Goal: Task Accomplishment & Management: Manage account settings

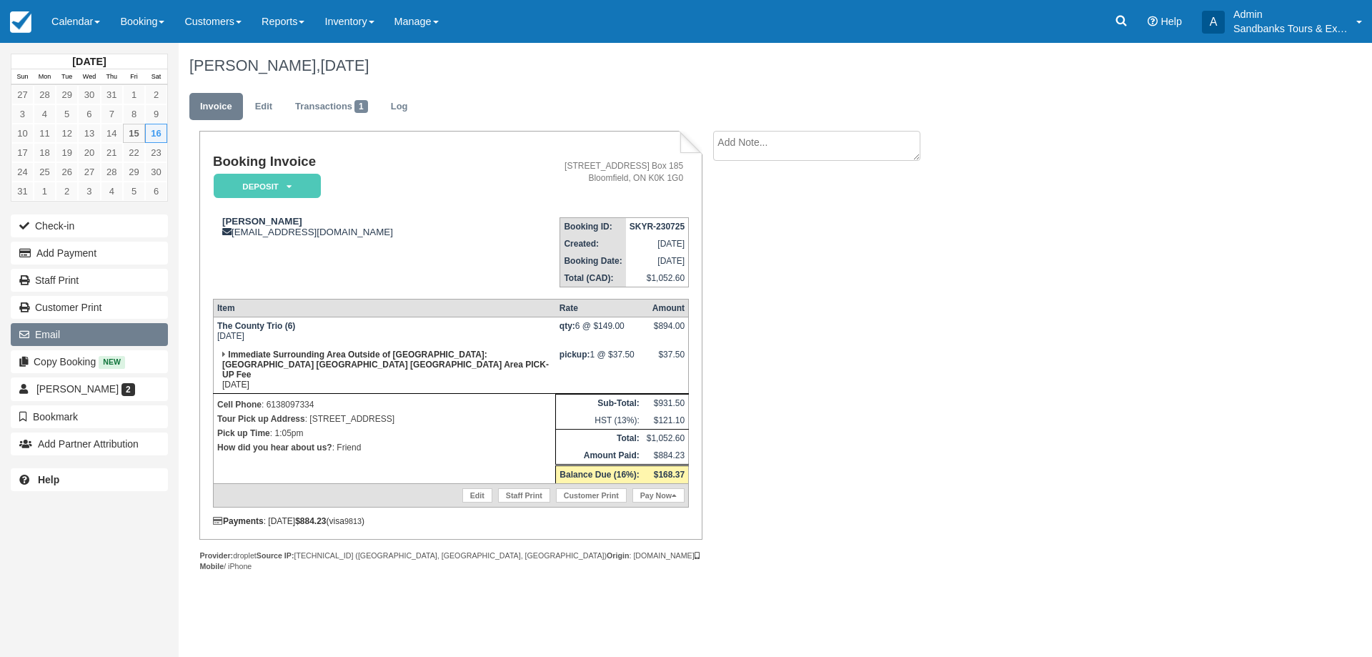
click at [61, 337] on button "Email" at bounding box center [89, 334] width 157 height 23
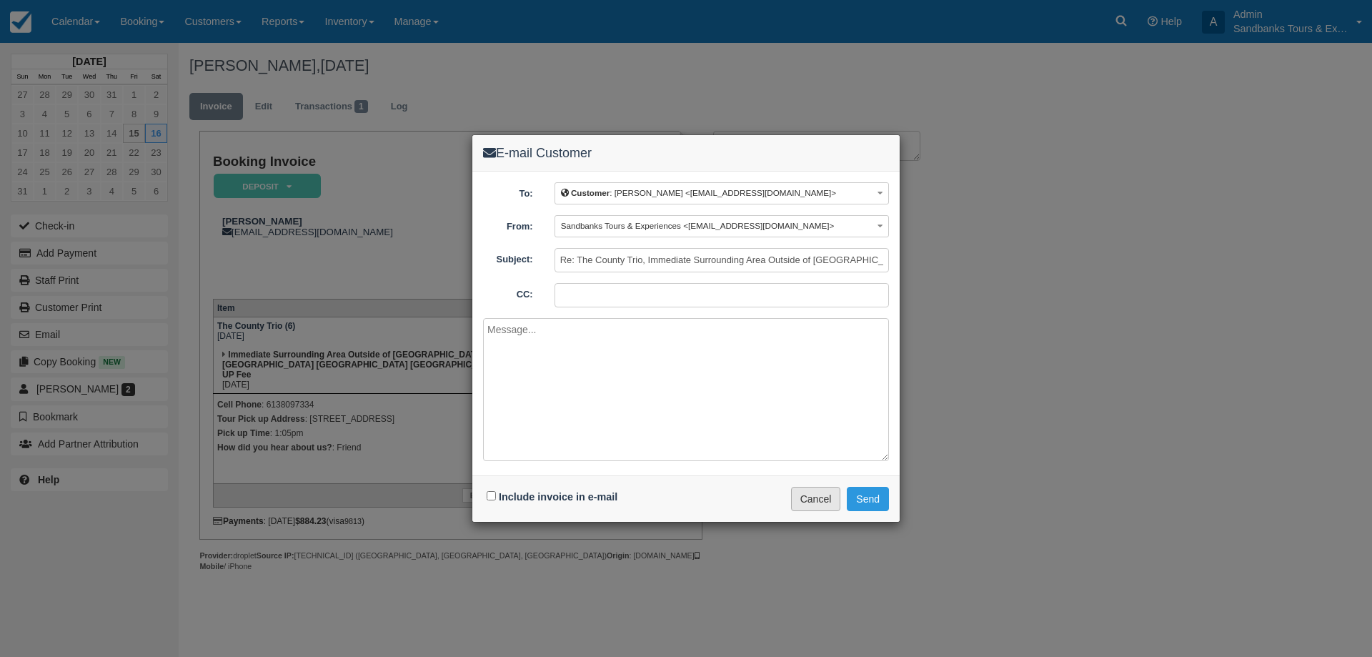
click at [816, 498] on button "Cancel" at bounding box center [816, 499] width 50 height 24
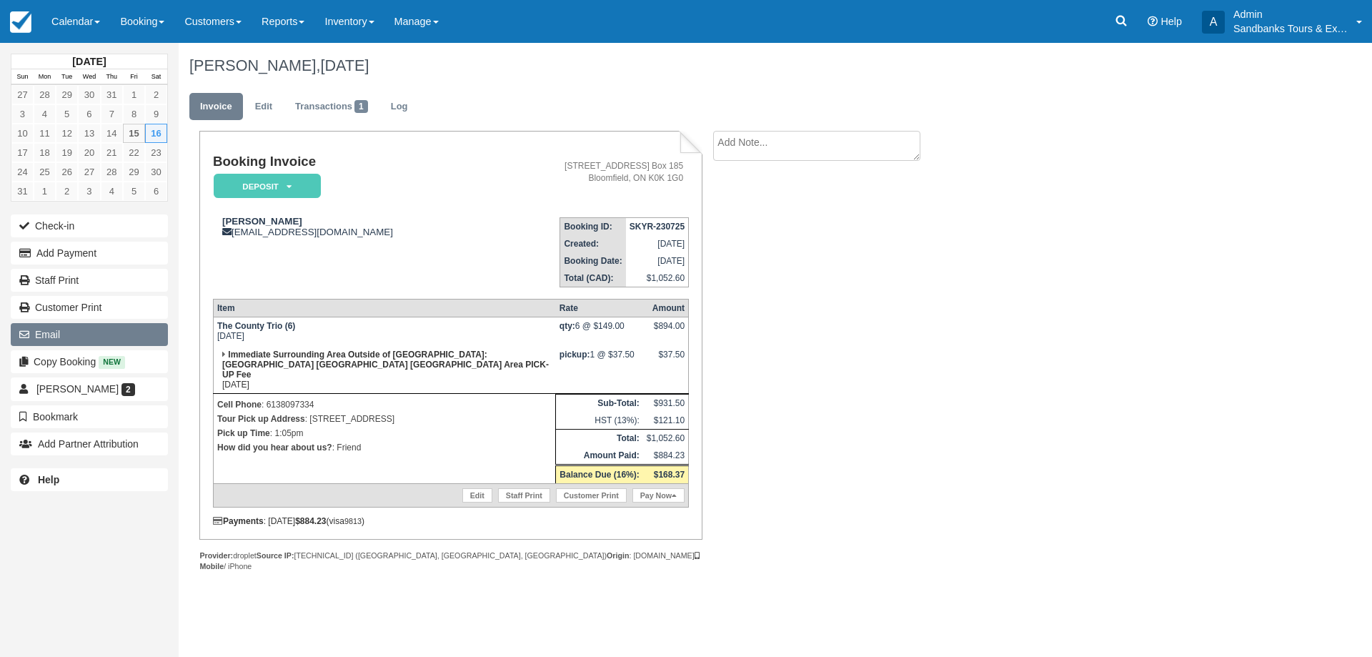
click at [108, 339] on button "Email" at bounding box center [89, 334] width 157 height 23
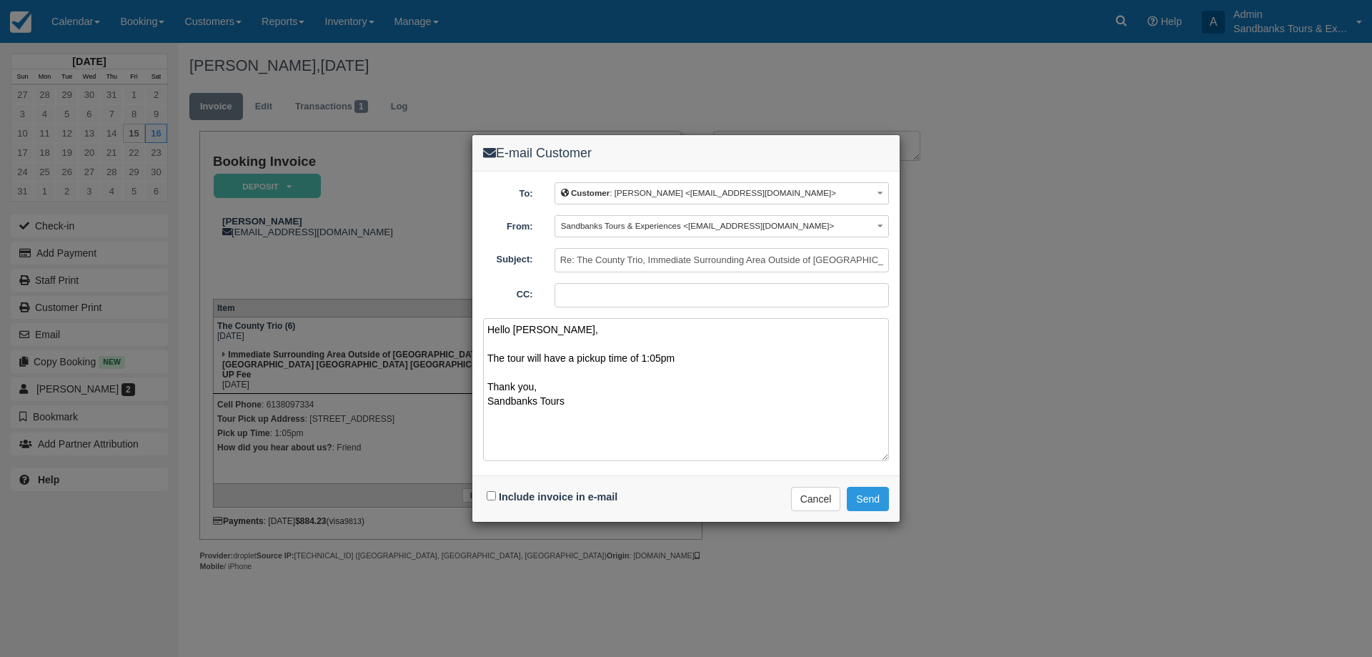
type textarea "Hello Veronique, The tour will have a pickup time of 1:05pm Thank you, Sandbank…"
click at [491, 497] on input "Include invoice in e-mail" at bounding box center [491, 495] width 9 height 9
checkbox input "true"
click at [860, 501] on button "Send" at bounding box center [868, 499] width 42 height 24
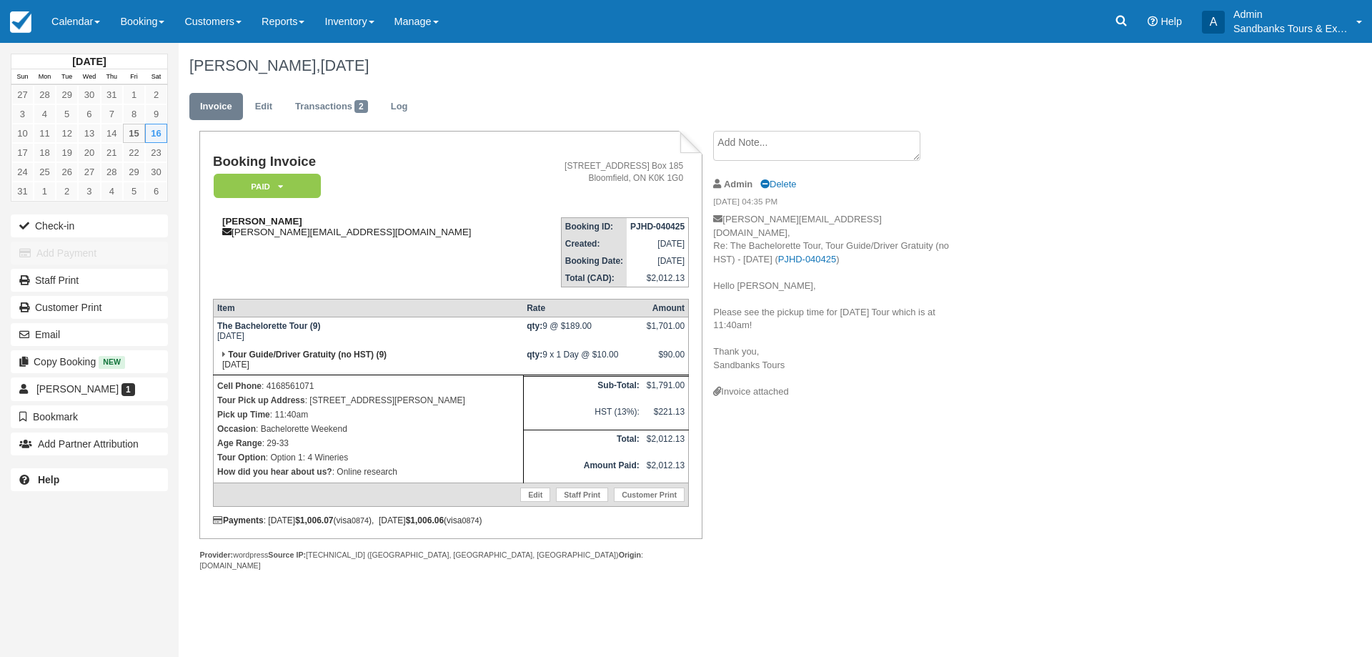
drag, startPoint x: 309, startPoint y: 219, endPoint x: 214, endPoint y: 218, distance: 95.1
click at [214, 218] on div "Anna Maria Levytska annamaria.levytska@gmail.com" at bounding box center [371, 226] width 317 height 21
copy strong "Anna Maria Levytska"
drag, startPoint x: 520, startPoint y: 405, endPoint x: 311, endPoint y: 397, distance: 209.6
click at [311, 397] on p "Tour Pick up Address : 43 Bass Lane, Prince Edward, ON K0K 1G0, Canada" at bounding box center [368, 400] width 302 height 14
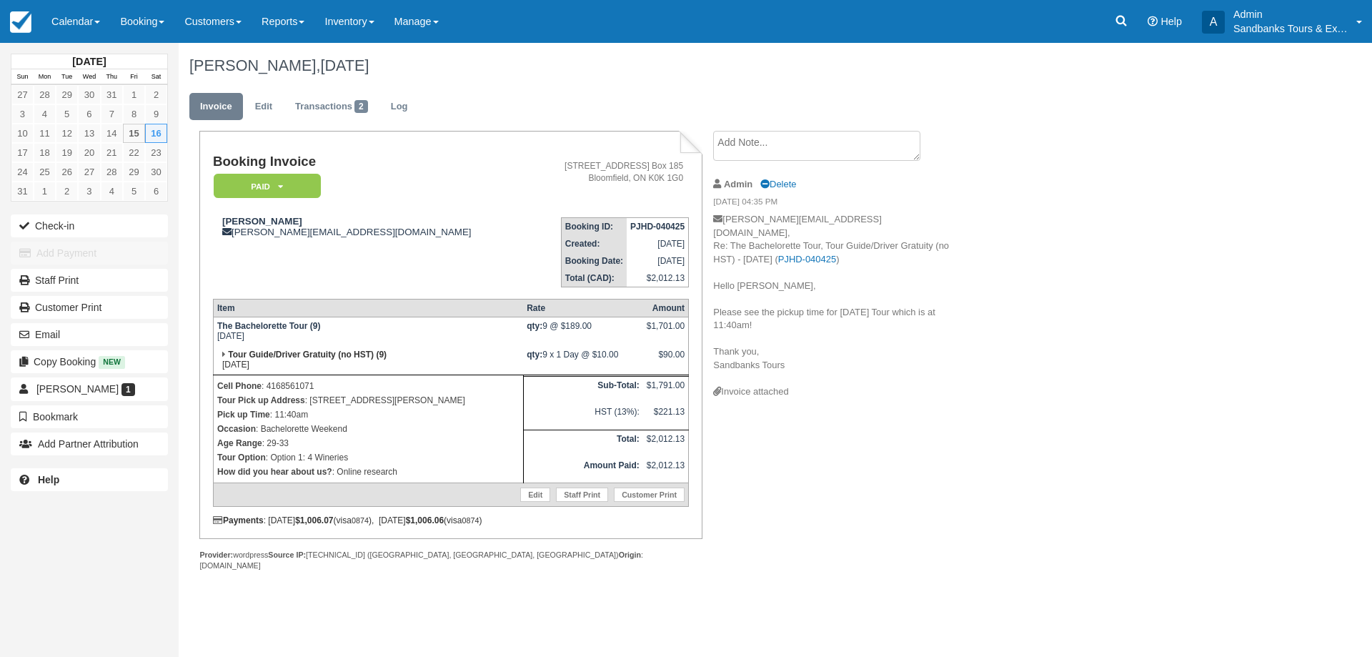
copy p "43 Bass Lane, Prince Edward, ON K0K 1G0, Canada"
click at [886, 447] on div "Booking Invoice Paid   Pending Deposit Hold Deposit Waiting Cancelled BOOKED GI…" at bounding box center [572, 366] width 786 height 471
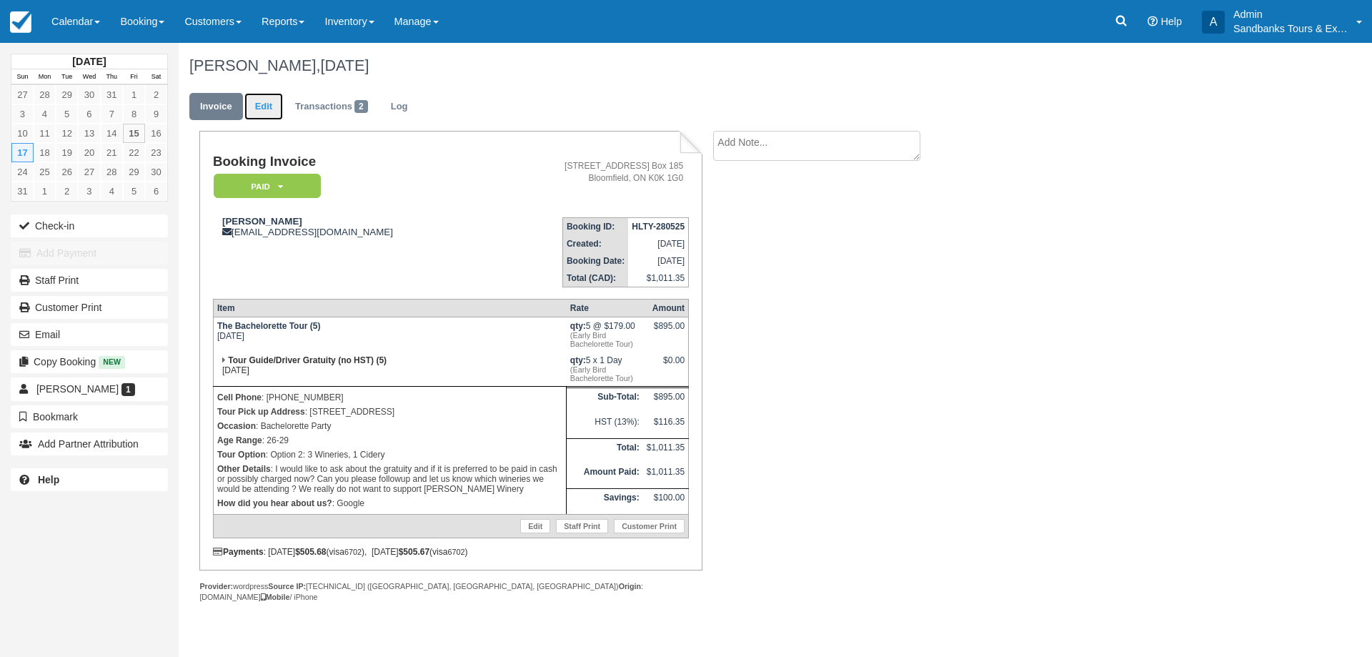
click at [262, 107] on link "Edit" at bounding box center [263, 107] width 39 height 28
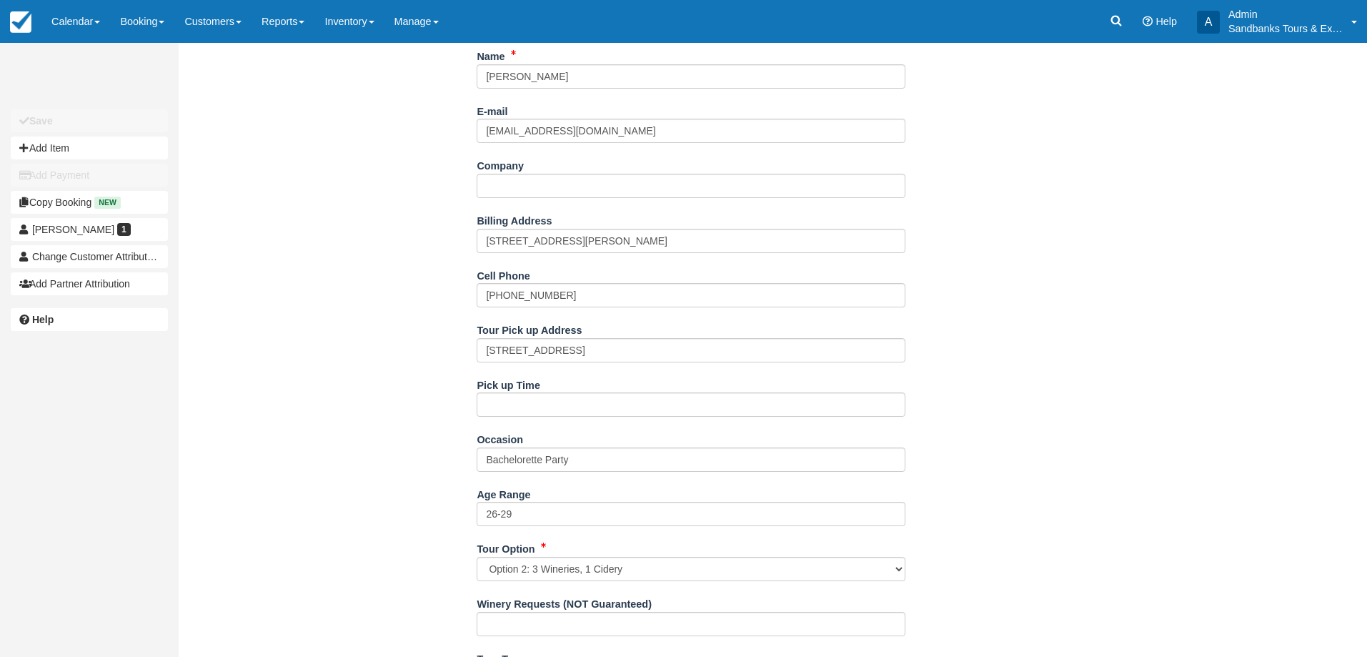
scroll to position [715, 0]
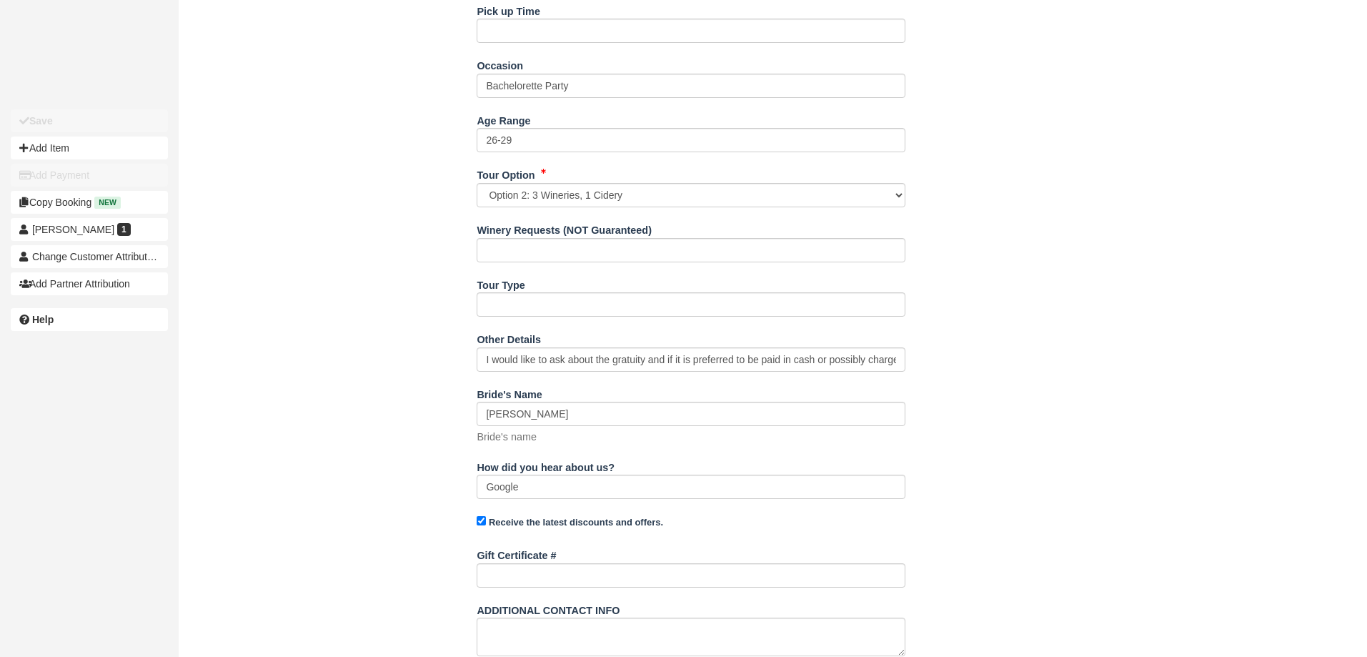
click at [476, 359] on div "Name Amy Dam E-mail amydam10@gmail.com Did you mean ? Company Billing Address 1…" at bounding box center [692, 241] width 1026 height 1141
drag, startPoint x: 483, startPoint y: 358, endPoint x: 1098, endPoint y: 357, distance: 615.4
click at [1098, 357] on div "Name Amy Dam E-mail amydam10@gmail.com Did you mean ? Company Billing Address 1…" at bounding box center [692, 241] width 1026 height 1141
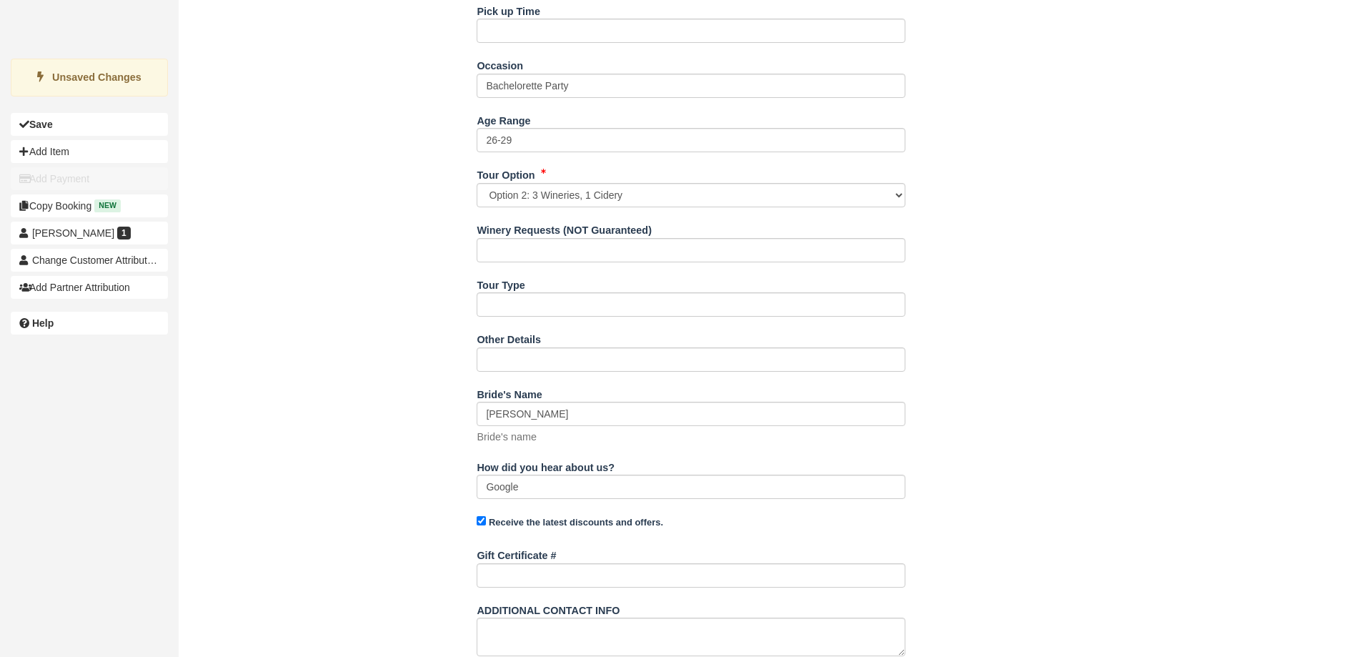
click at [1061, 357] on div "Name Amy Dam E-mail amydam10@gmail.com Did you mean ? Company Billing Address 1…" at bounding box center [692, 241] width 1026 height 1141
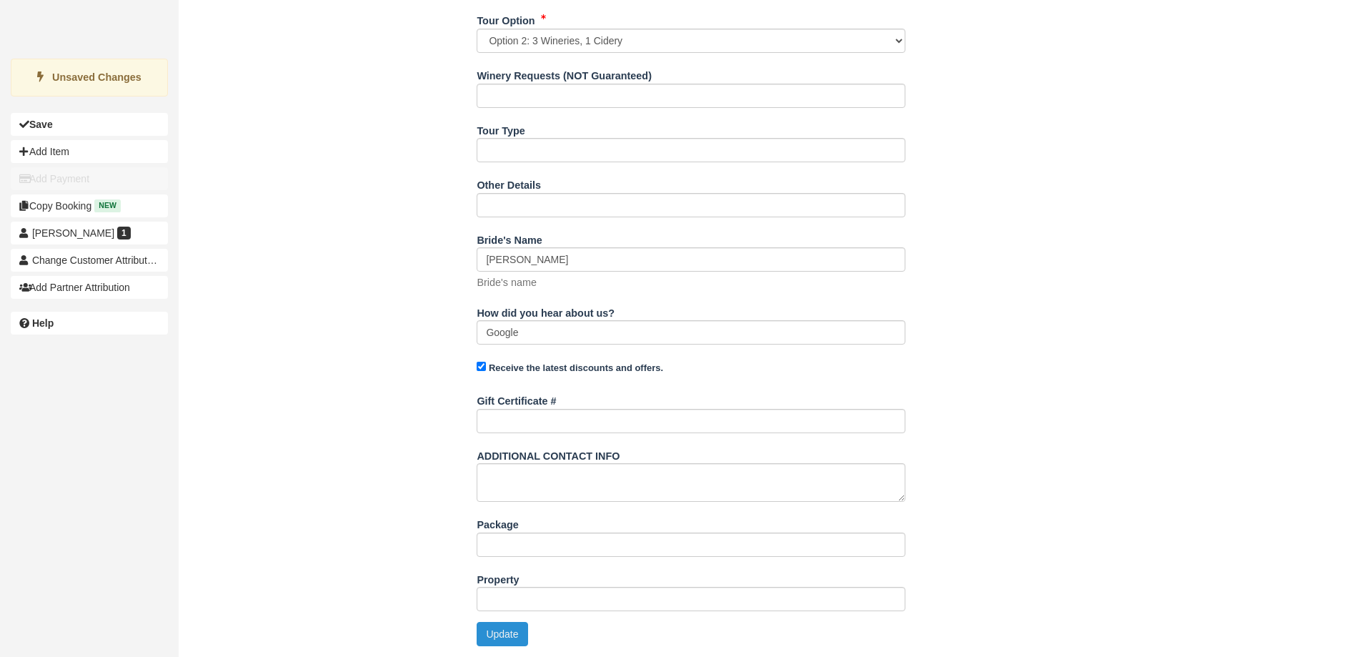
click at [497, 634] on button "Update" at bounding box center [502, 634] width 51 height 24
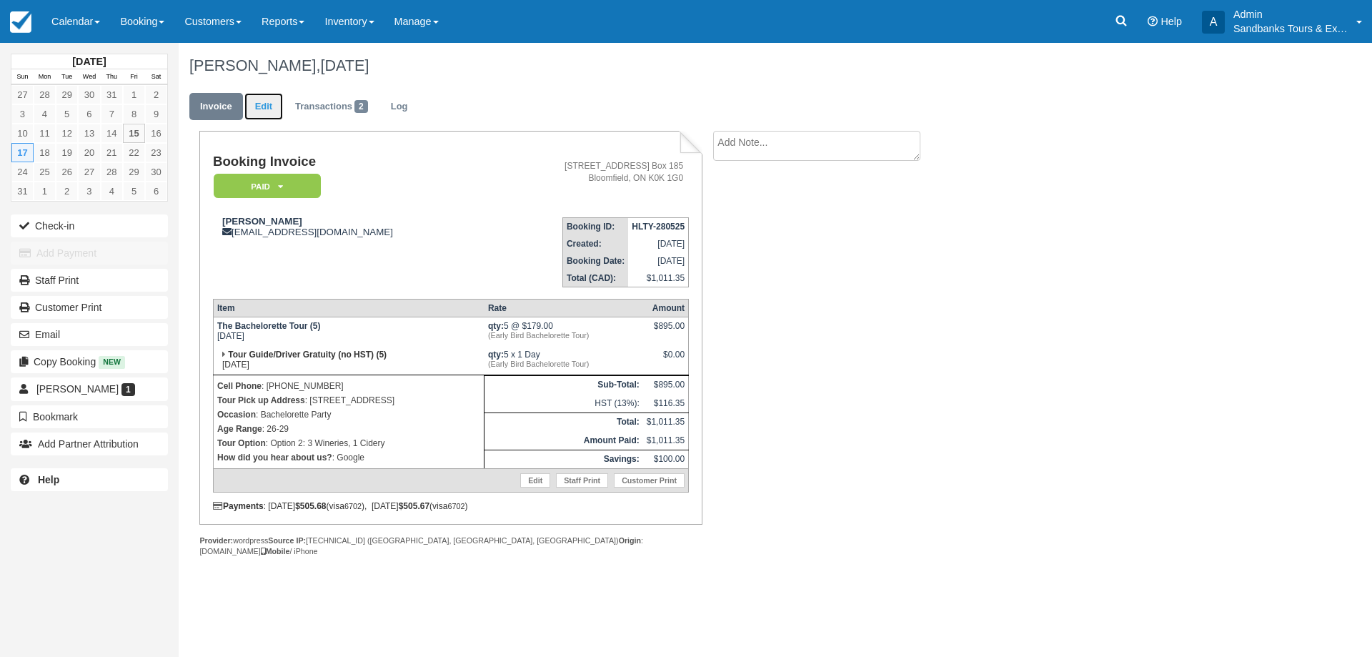
click at [257, 112] on link "Edit" at bounding box center [263, 107] width 39 height 28
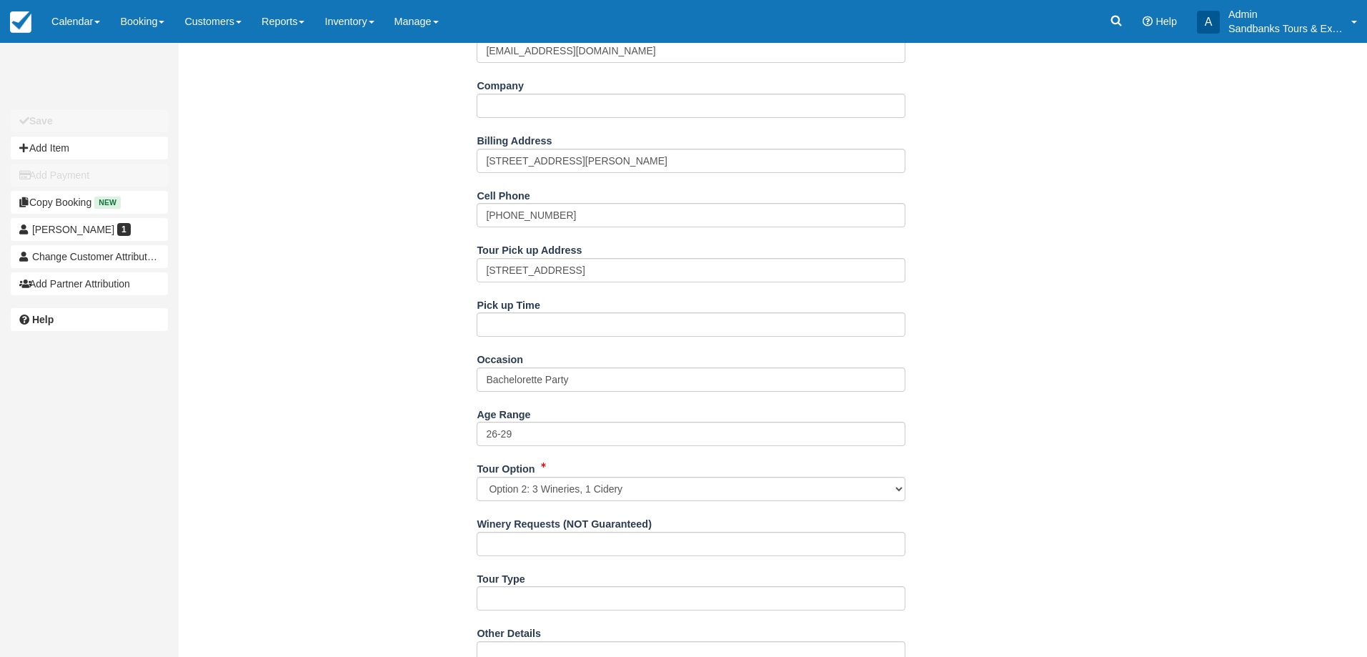
scroll to position [429, 0]
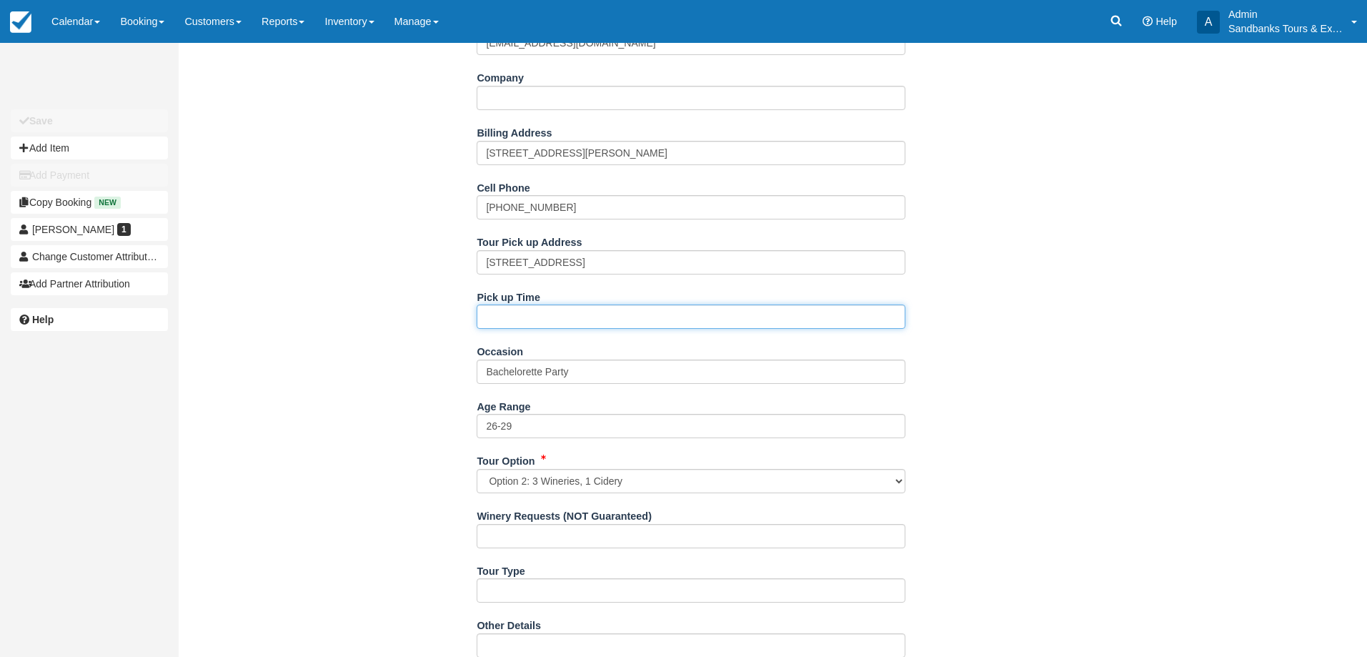
click at [507, 319] on input "Pick up Time" at bounding box center [691, 316] width 429 height 24
type input "11:00am"
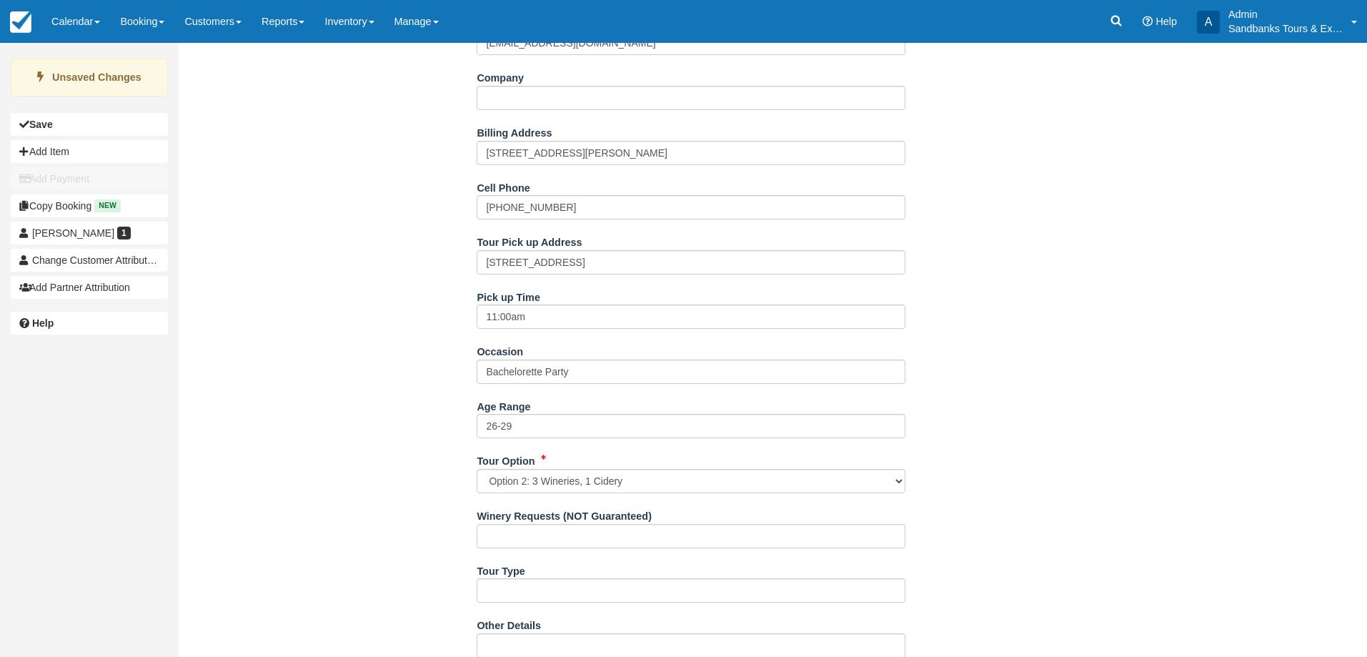
click at [425, 321] on div "Name [PERSON_NAME] Dam E-mail [EMAIL_ADDRESS][DOMAIN_NAME] Did you mean ? Compa…" at bounding box center [692, 526] width 1026 height 1141
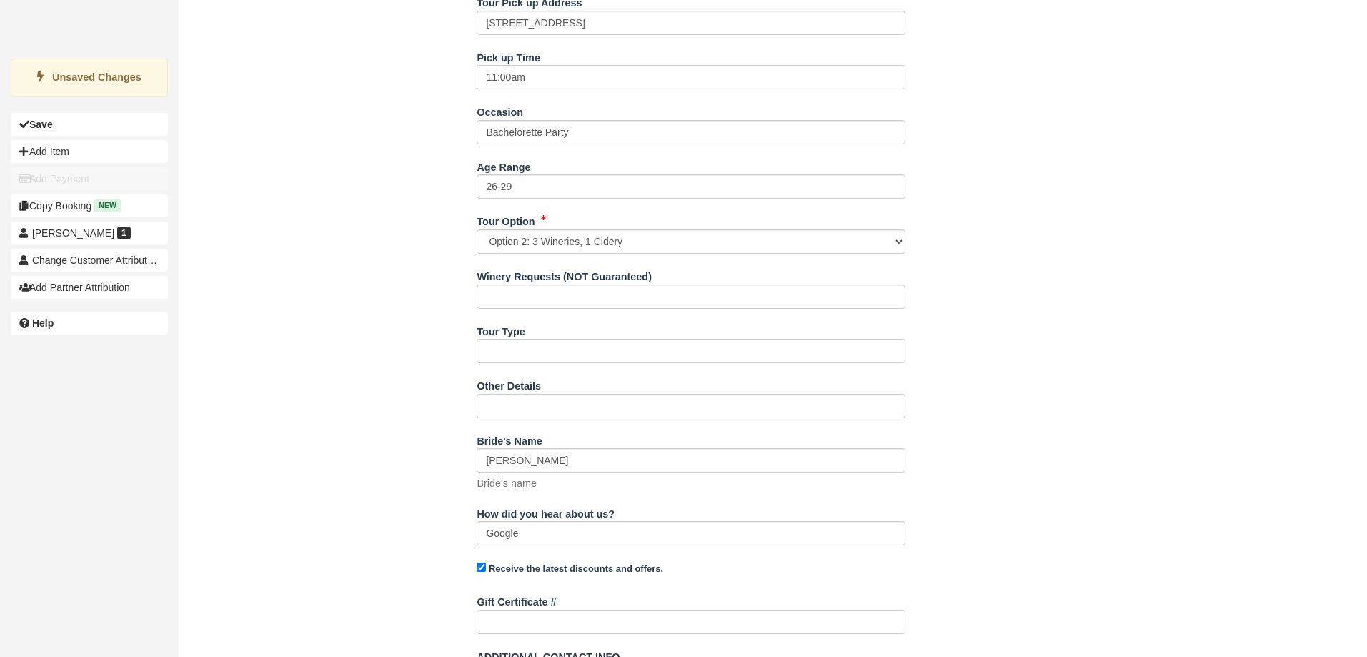
scroll to position [870, 0]
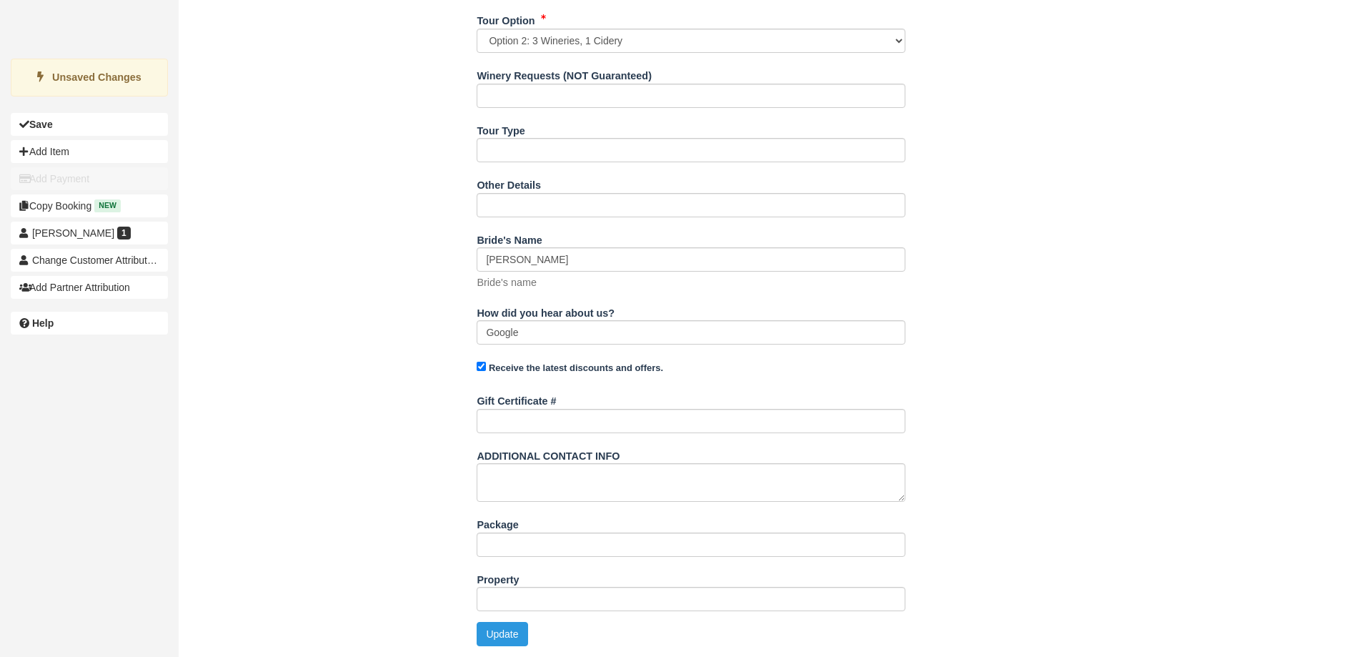
click at [500, 647] on div "Name [PERSON_NAME] Dam E-mail [EMAIL_ADDRESS][DOMAIN_NAME] Did you mean ? Compa…" at bounding box center [692, 86] width 1026 height 1141
click at [500, 637] on button "Update" at bounding box center [502, 634] width 51 height 24
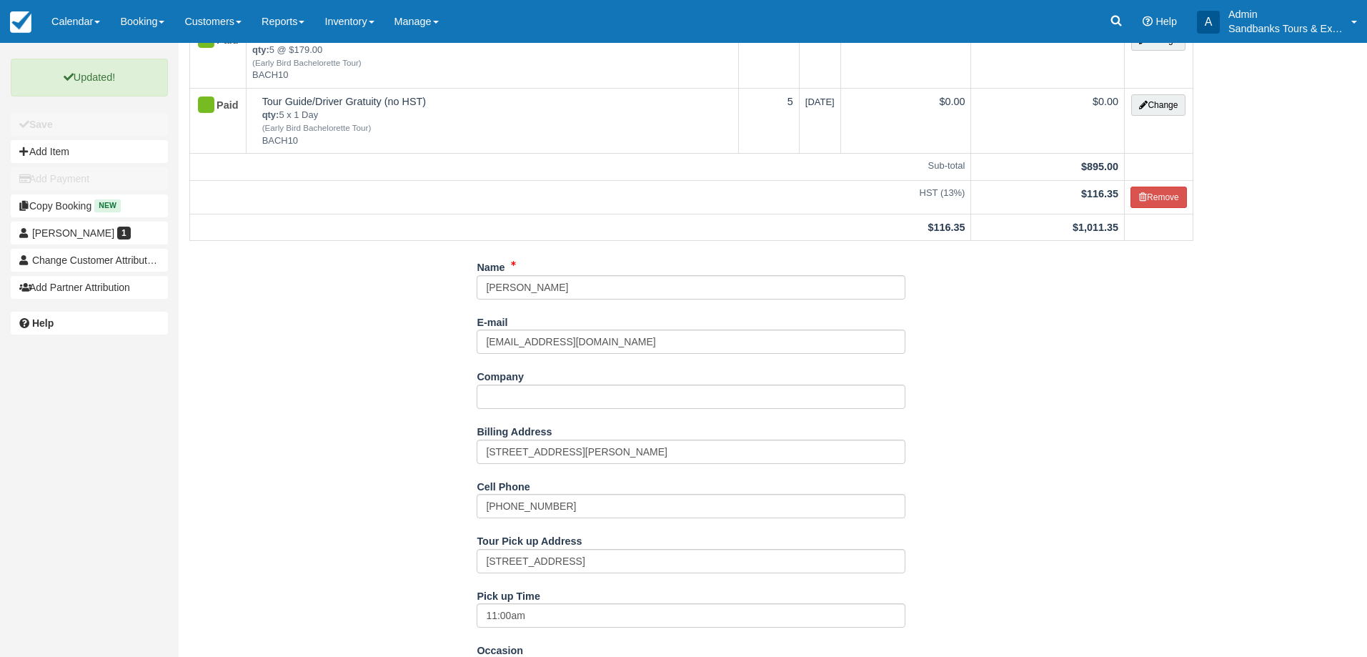
scroll to position [0, 0]
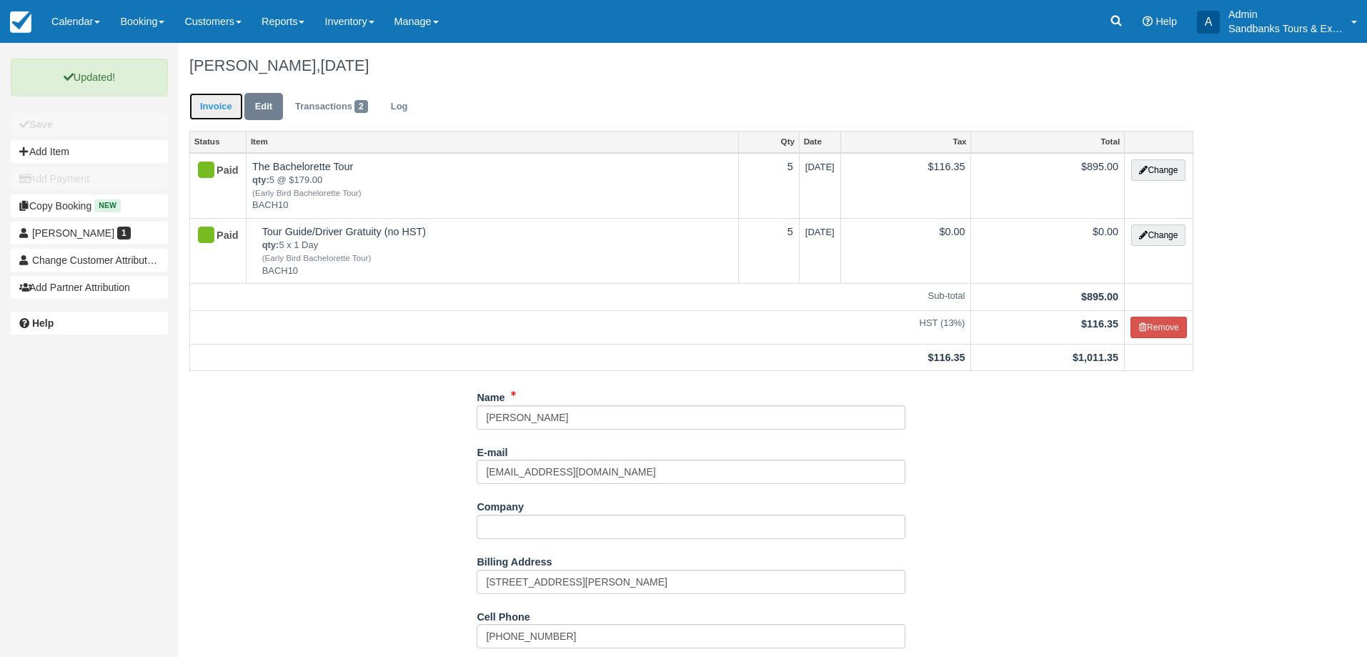
click at [207, 106] on link "Invoice" at bounding box center [216, 107] width 54 height 28
